Goal: Find specific page/section: Find specific page/section

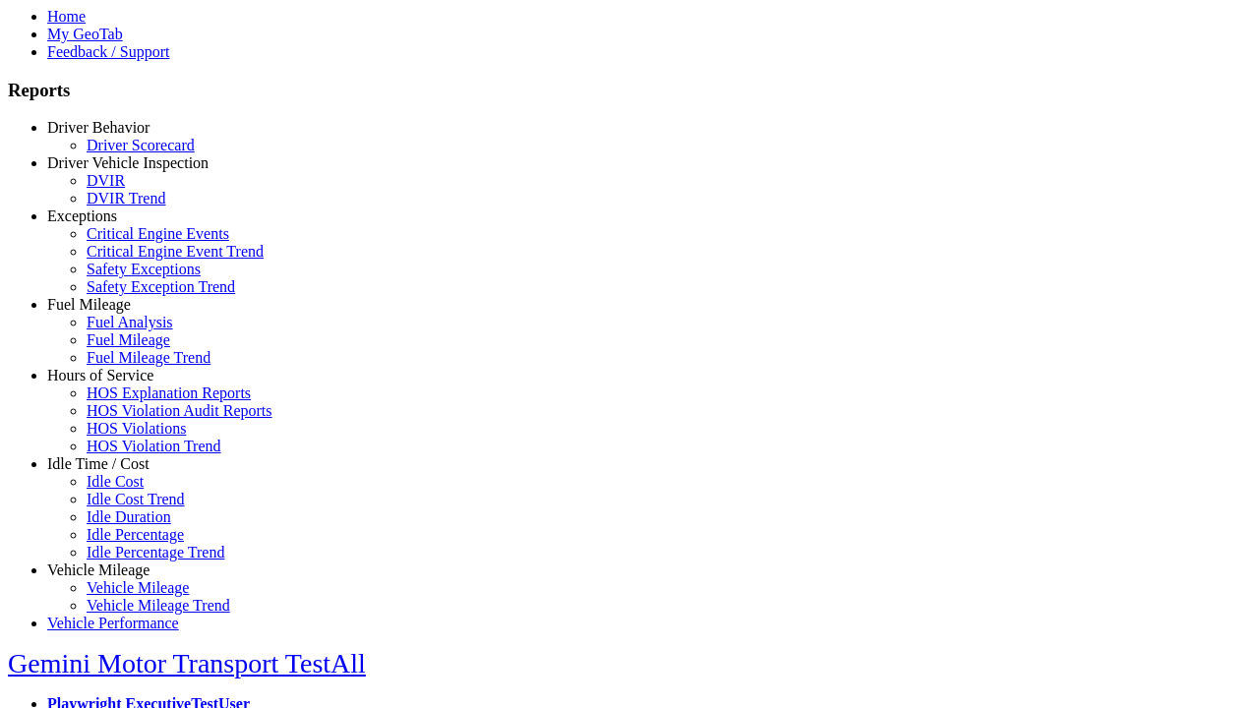
click at [113, 383] on link "Hours of Service" at bounding box center [100, 375] width 106 height 17
click at [128, 454] on link "HOS Violation Trend" at bounding box center [154, 446] width 135 height 17
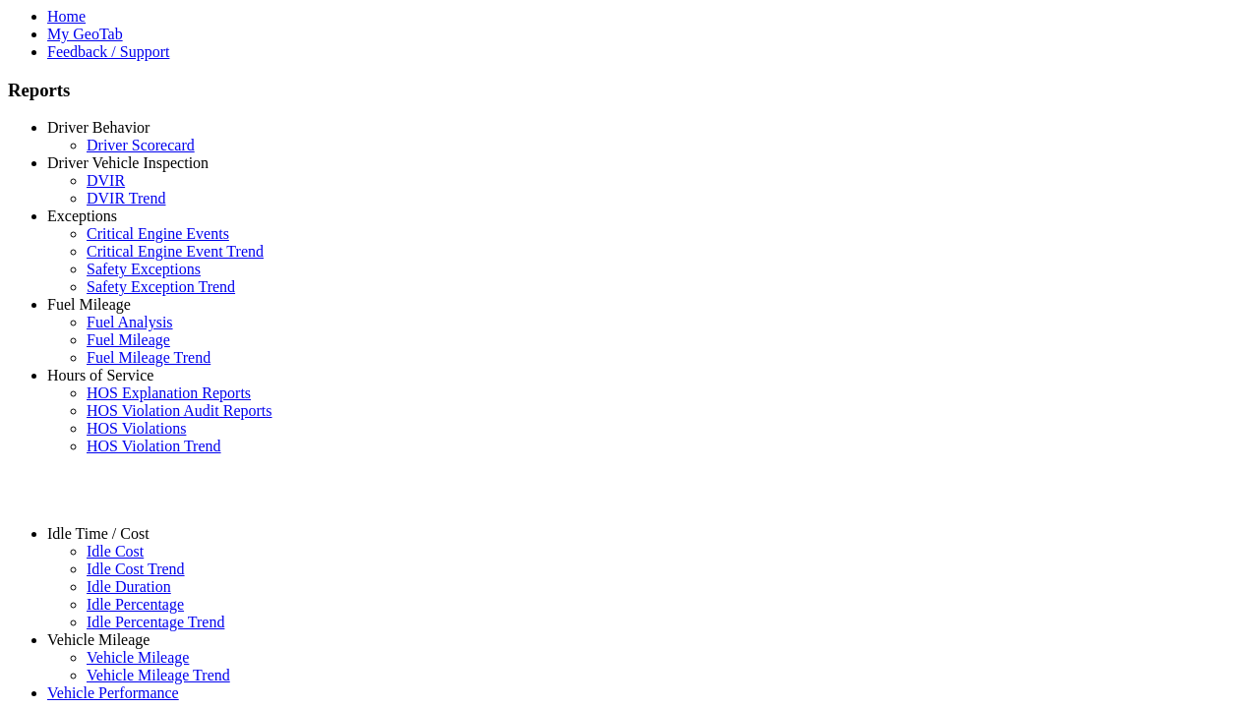
select select "**********"
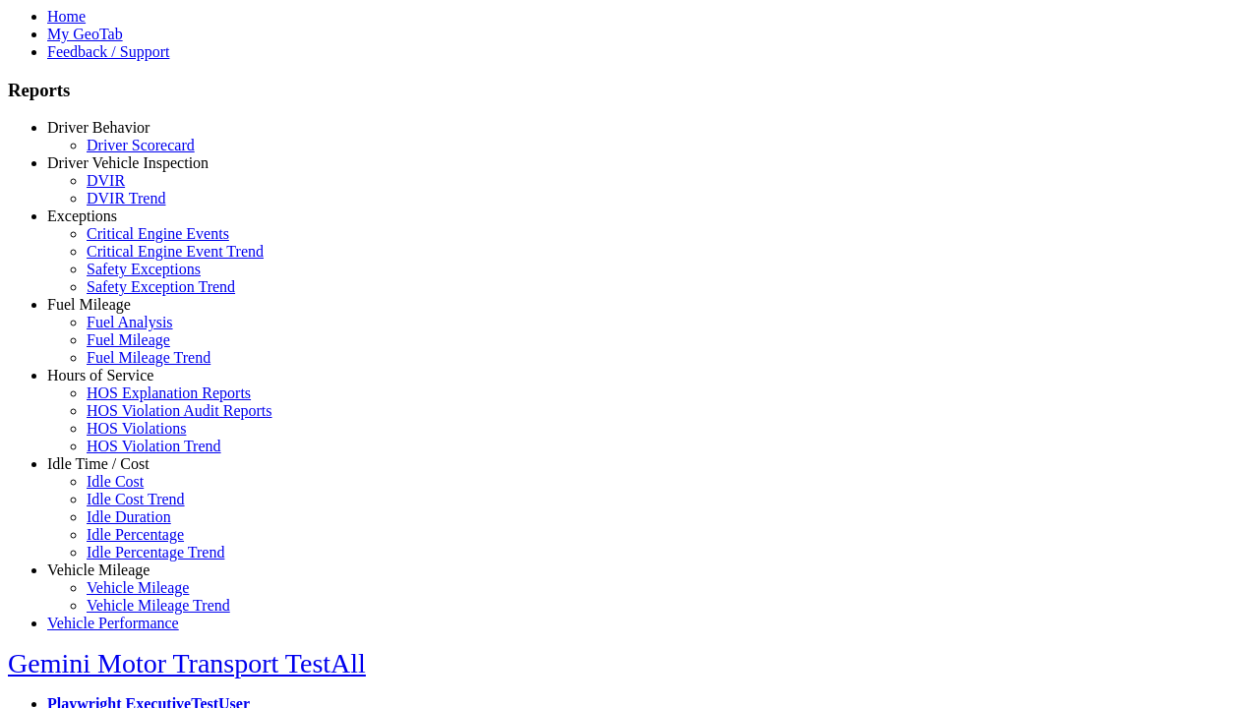
type input "**********"
